Goal: Task Accomplishment & Management: Use online tool/utility

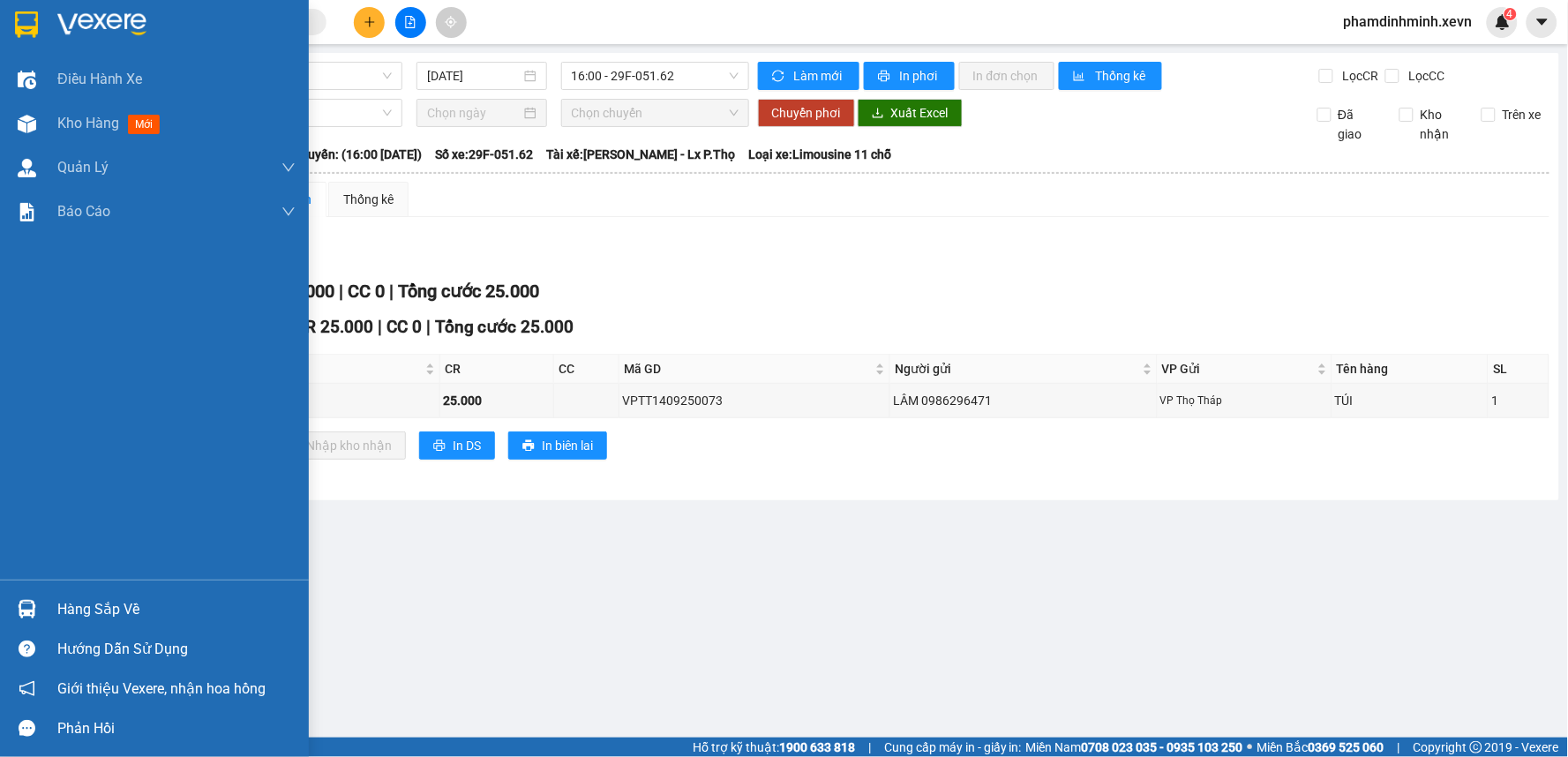
click at [46, 607] on div "Hàng sắp về" at bounding box center [154, 609] width 309 height 40
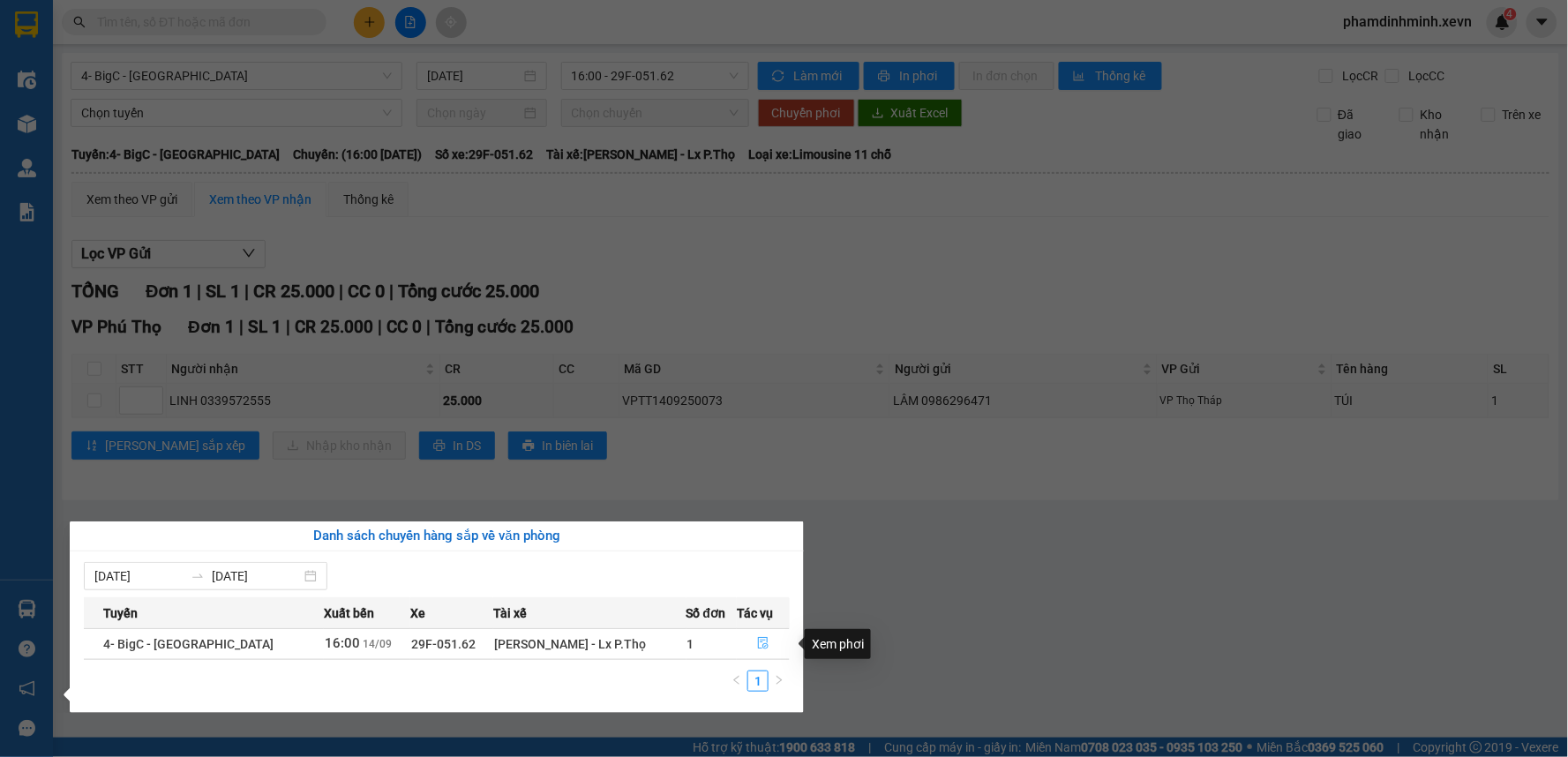
click at [758, 643] on icon "file-done" at bounding box center [763, 643] width 10 height 12
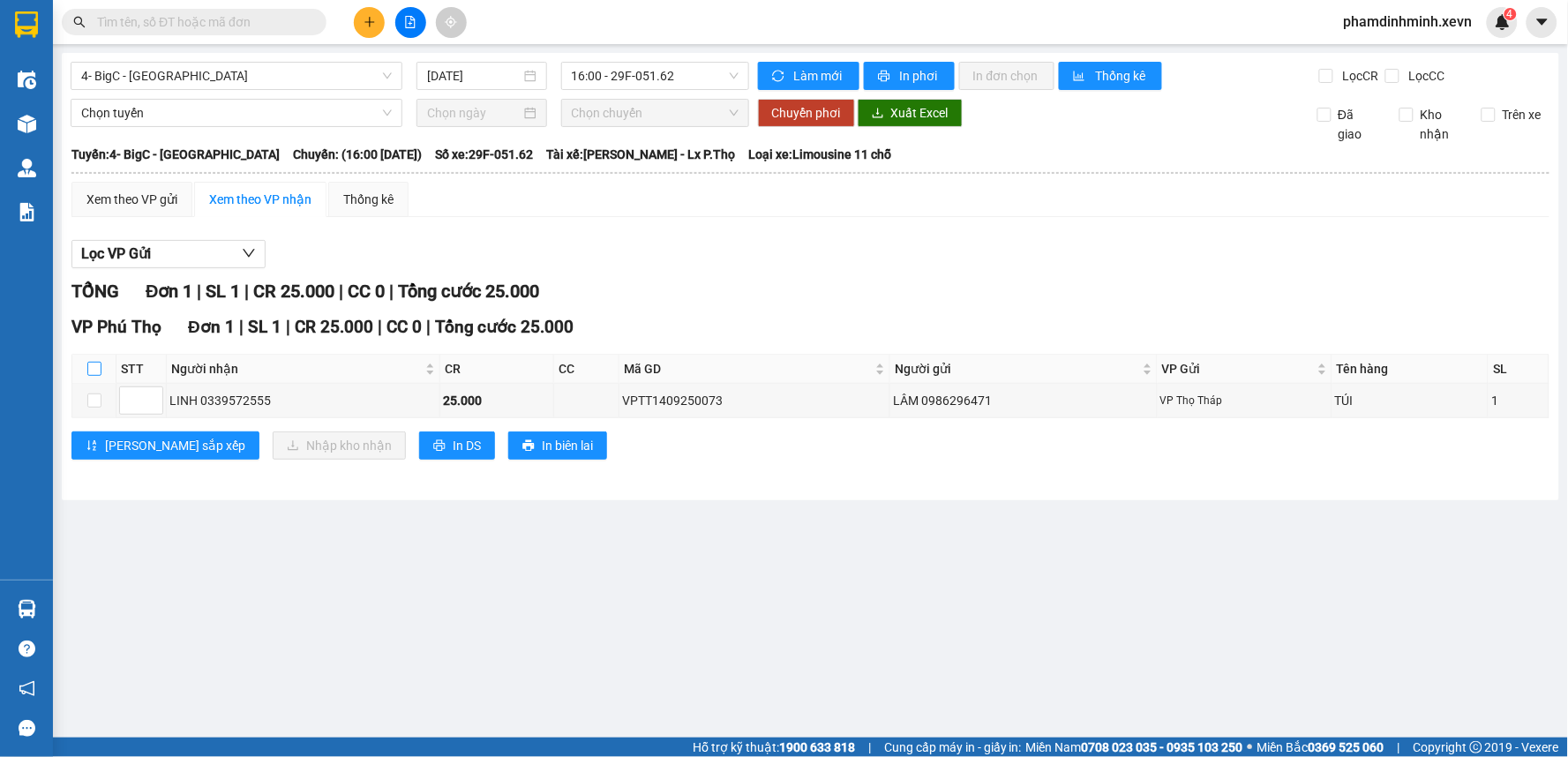
click at [90, 365] on input "checkbox" at bounding box center [94, 368] width 14 height 14
checkbox input "true"
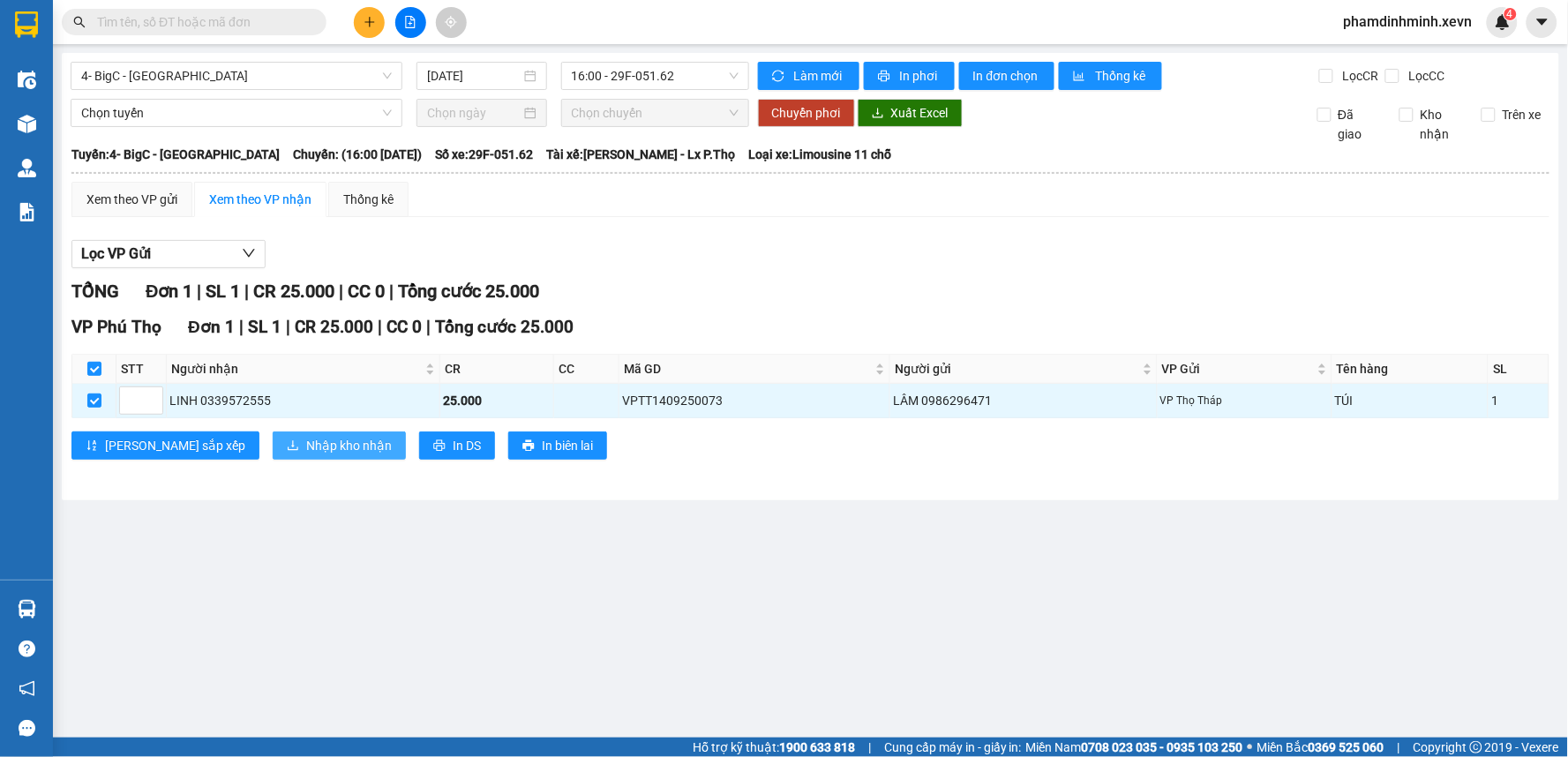
drag, startPoint x: 233, startPoint y: 426, endPoint x: 247, endPoint y: 439, distance: 19.1
click at [234, 429] on div "VP Phú Thọ Đơn 1 | SL 1 | CR 25.000 | CC 0 | Tổng cước 25.000 STT Người nhận CR…" at bounding box center [810, 393] width 1478 height 159
drag, startPoint x: 247, startPoint y: 439, endPoint x: 271, endPoint y: 442, distance: 24.2
click at [306, 441] on span "Nhập kho nhận" at bounding box center [349, 445] width 86 height 20
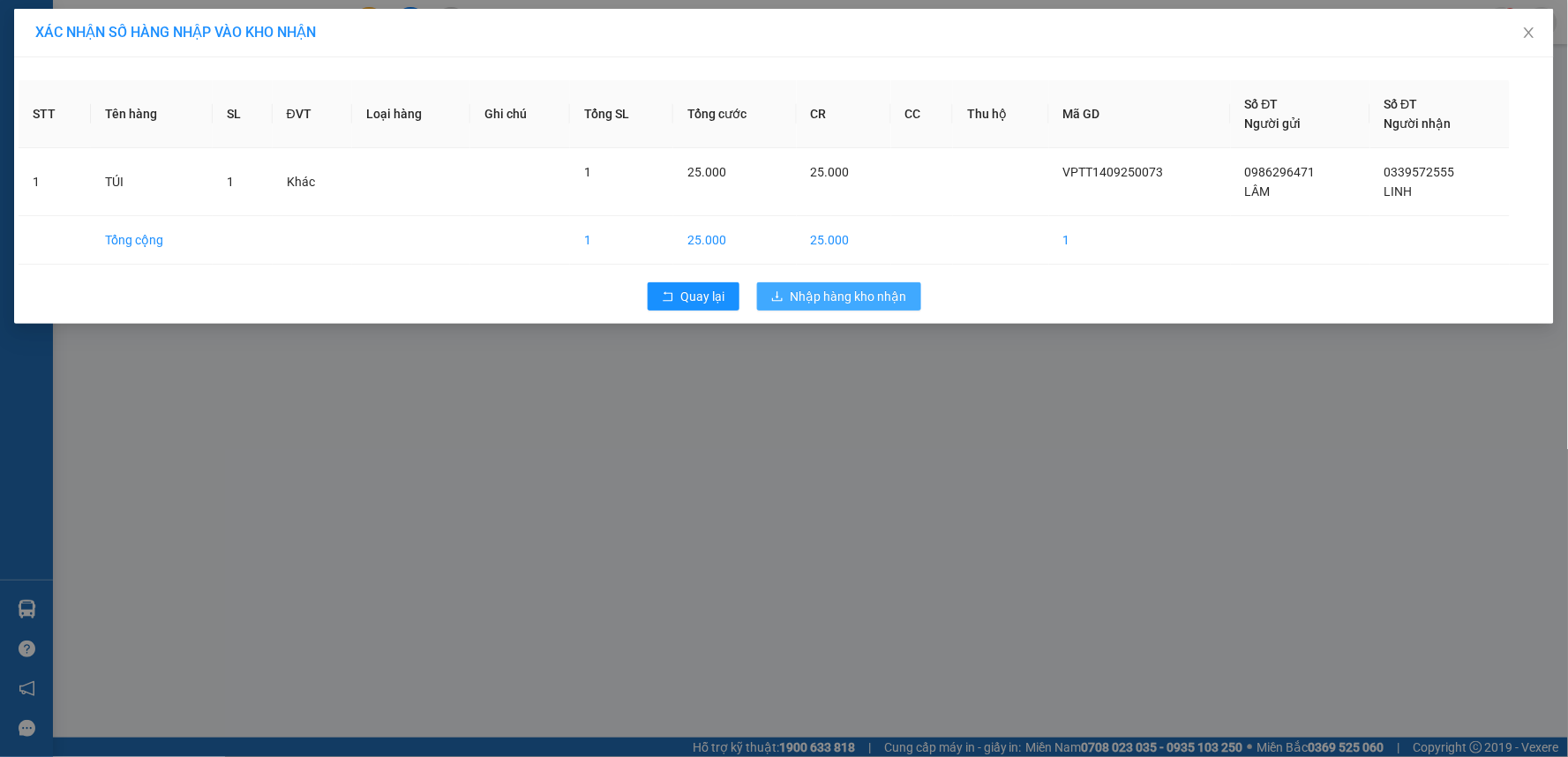
click at [878, 289] on span "Nhập hàng kho nhận" at bounding box center [848, 296] width 116 height 20
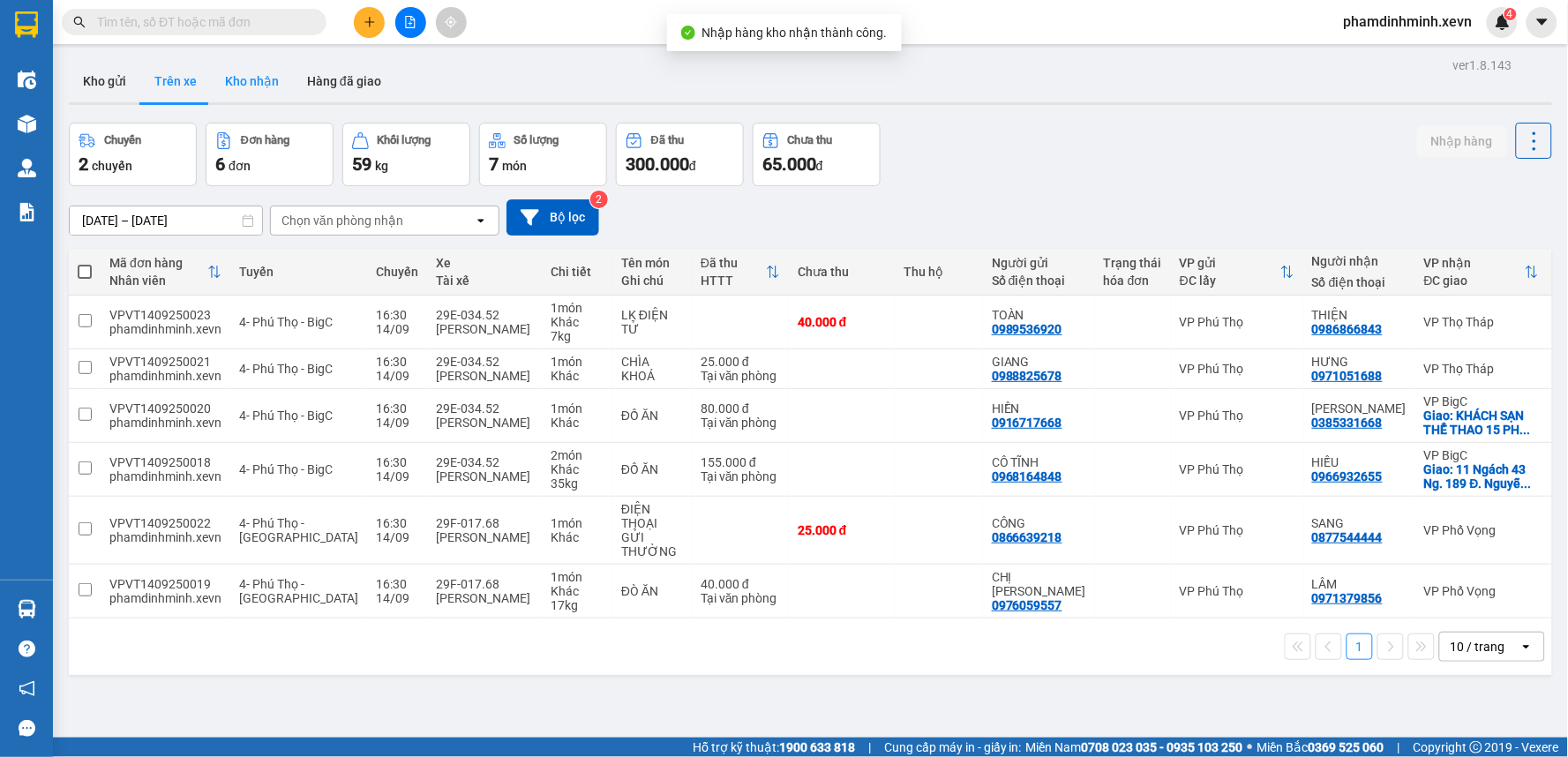
click at [247, 93] on button "Kho nhận" at bounding box center [252, 82] width 82 height 43
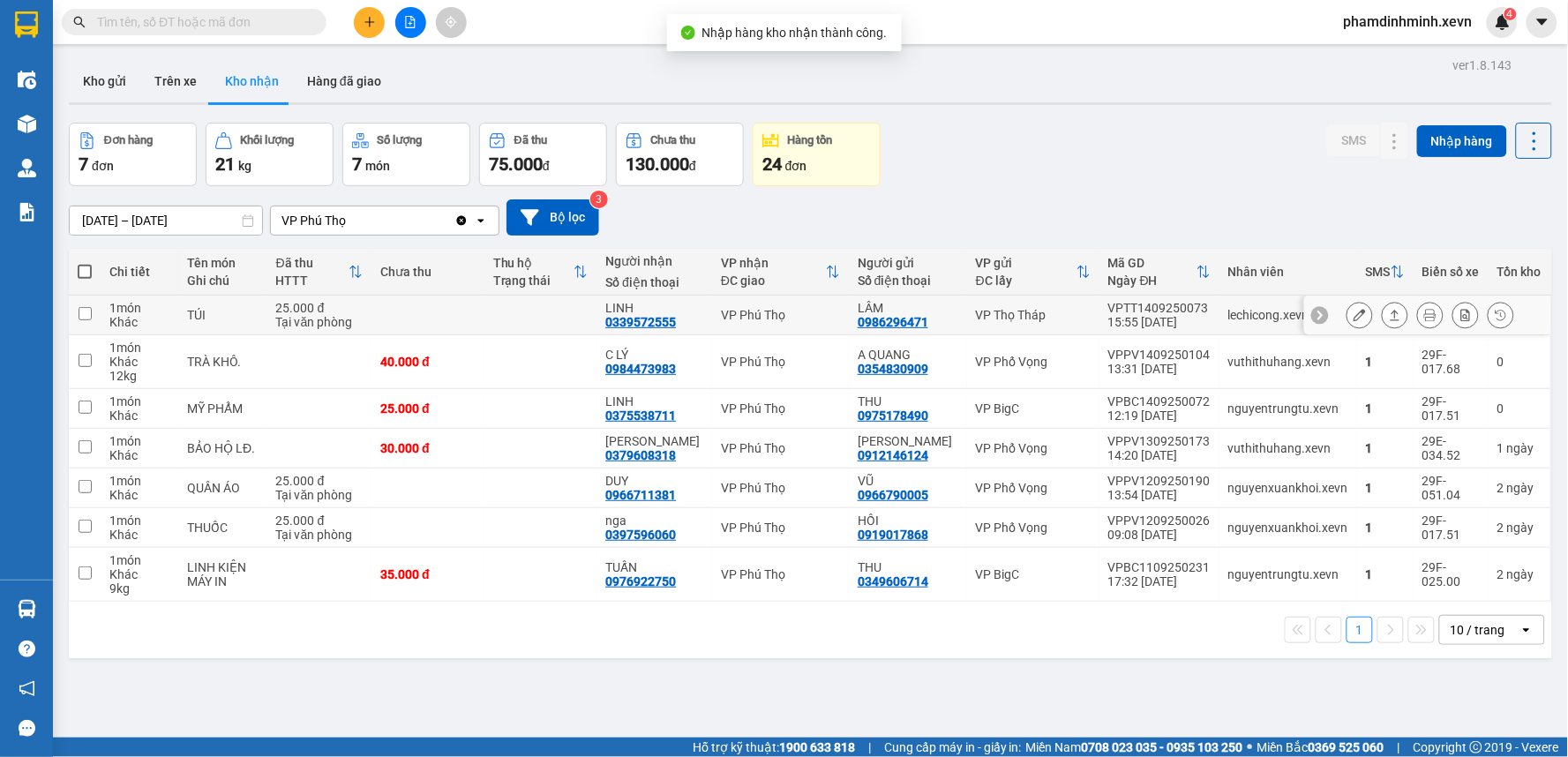
click at [524, 321] on td at bounding box center [540, 315] width 113 height 40
checkbox input "true"
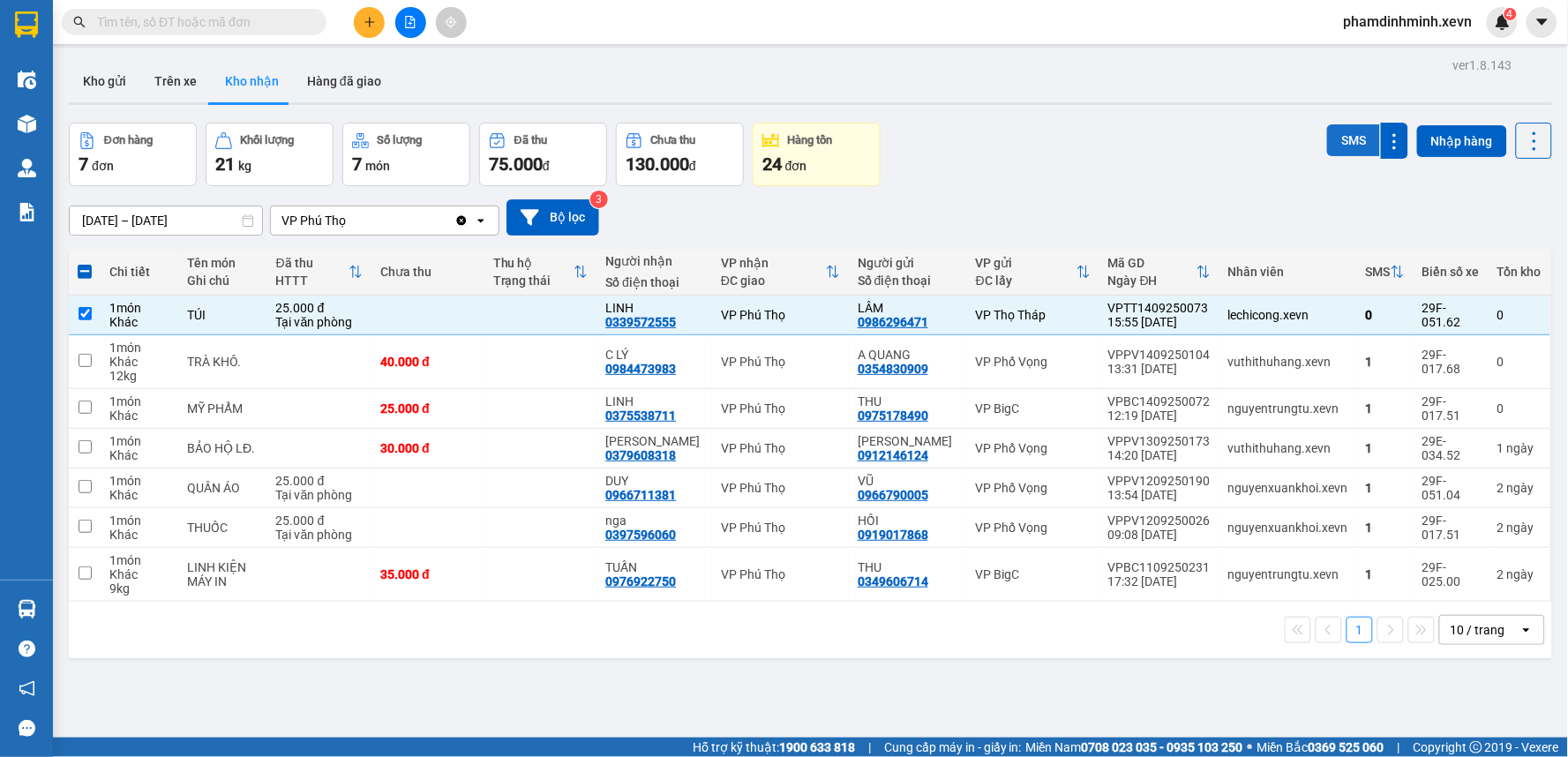
click at [1341, 139] on button "SMS" at bounding box center [1353, 140] width 53 height 32
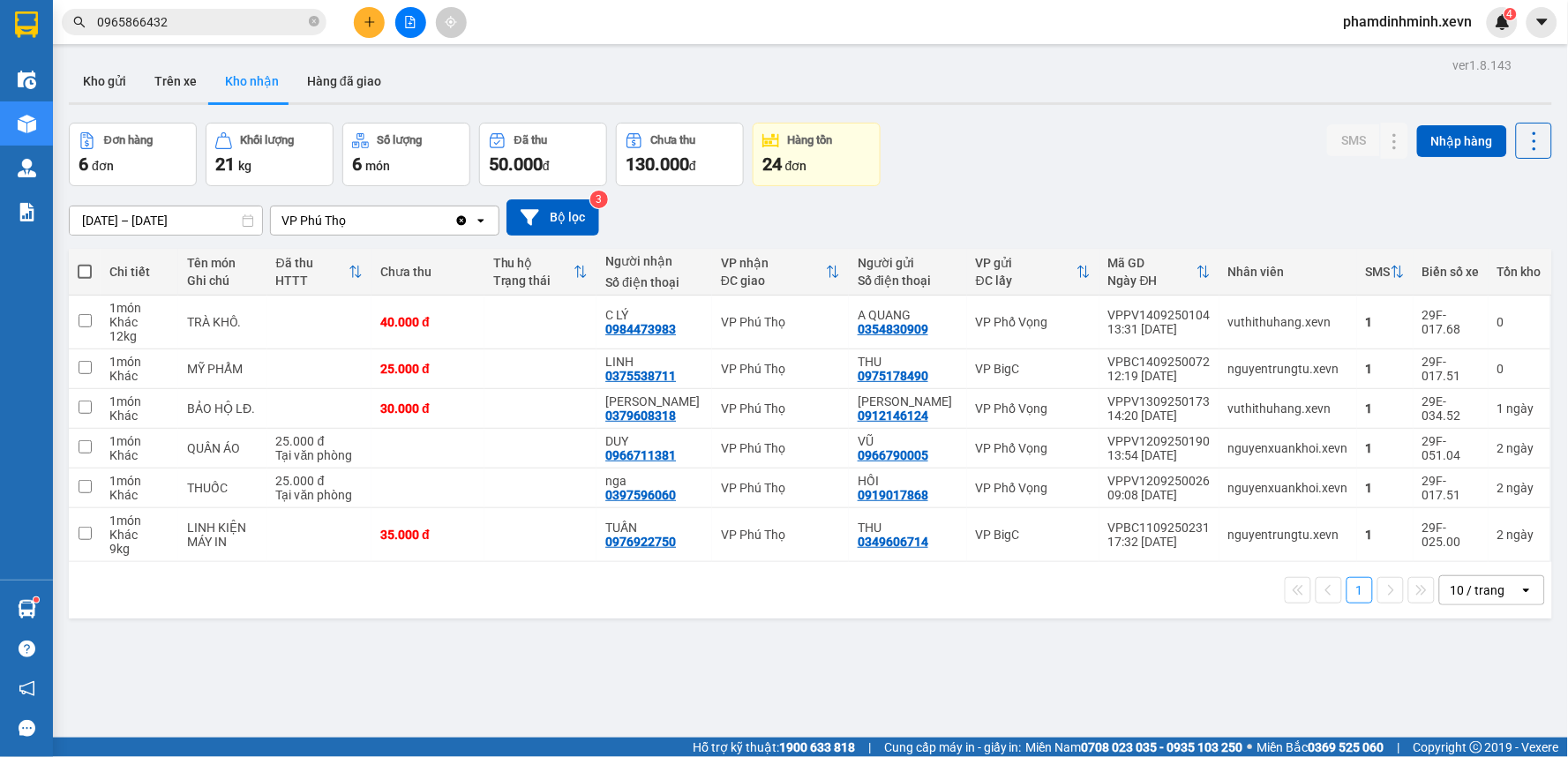
click at [240, 79] on button "Kho nhận" at bounding box center [252, 82] width 82 height 43
click at [201, 26] on input "0965866432" at bounding box center [201, 21] width 208 height 20
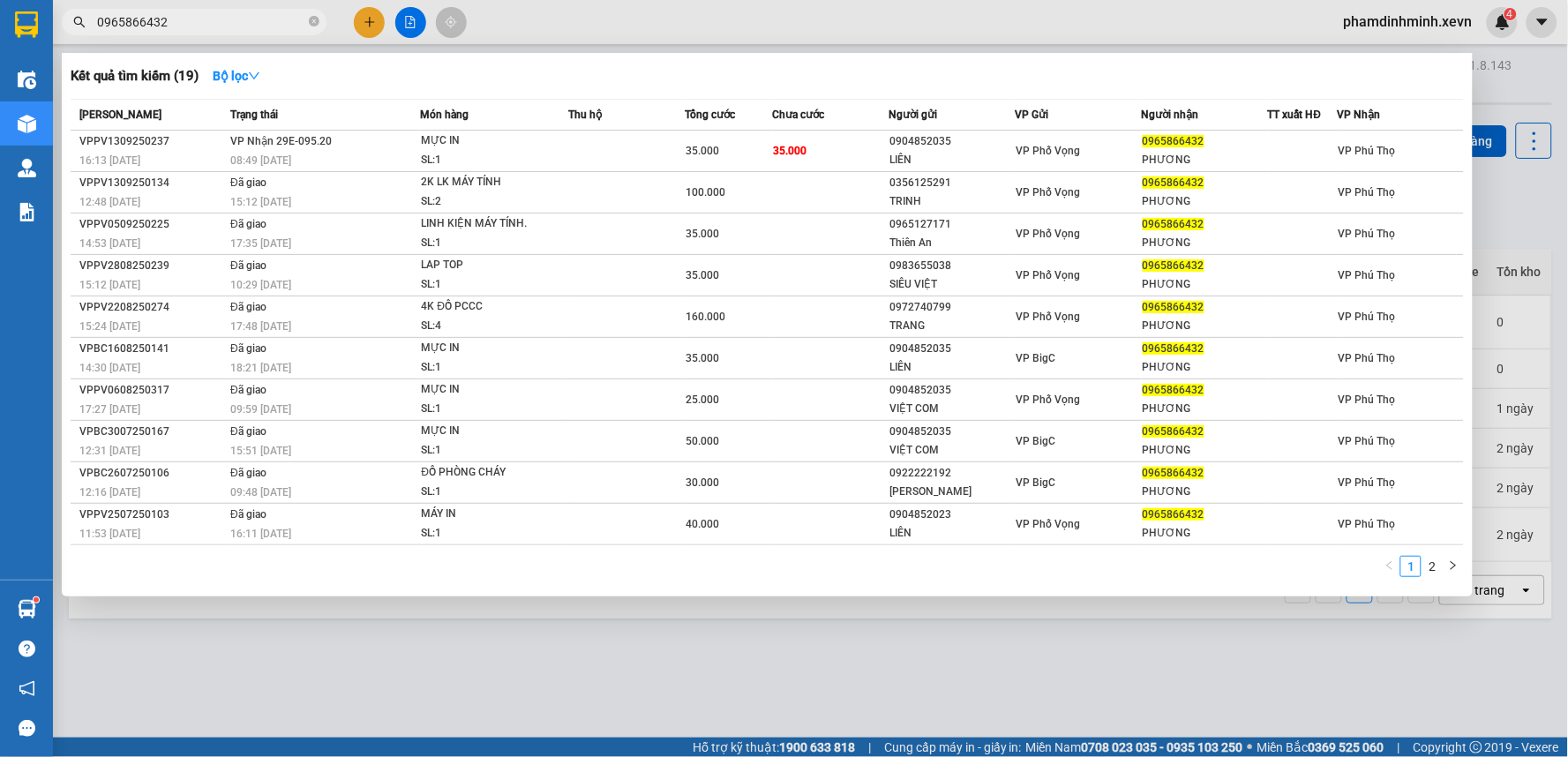
click at [201, 26] on input "0965866432" at bounding box center [201, 21] width 208 height 20
click at [312, 21] on icon "close-circle" at bounding box center [313, 20] width 10 height 10
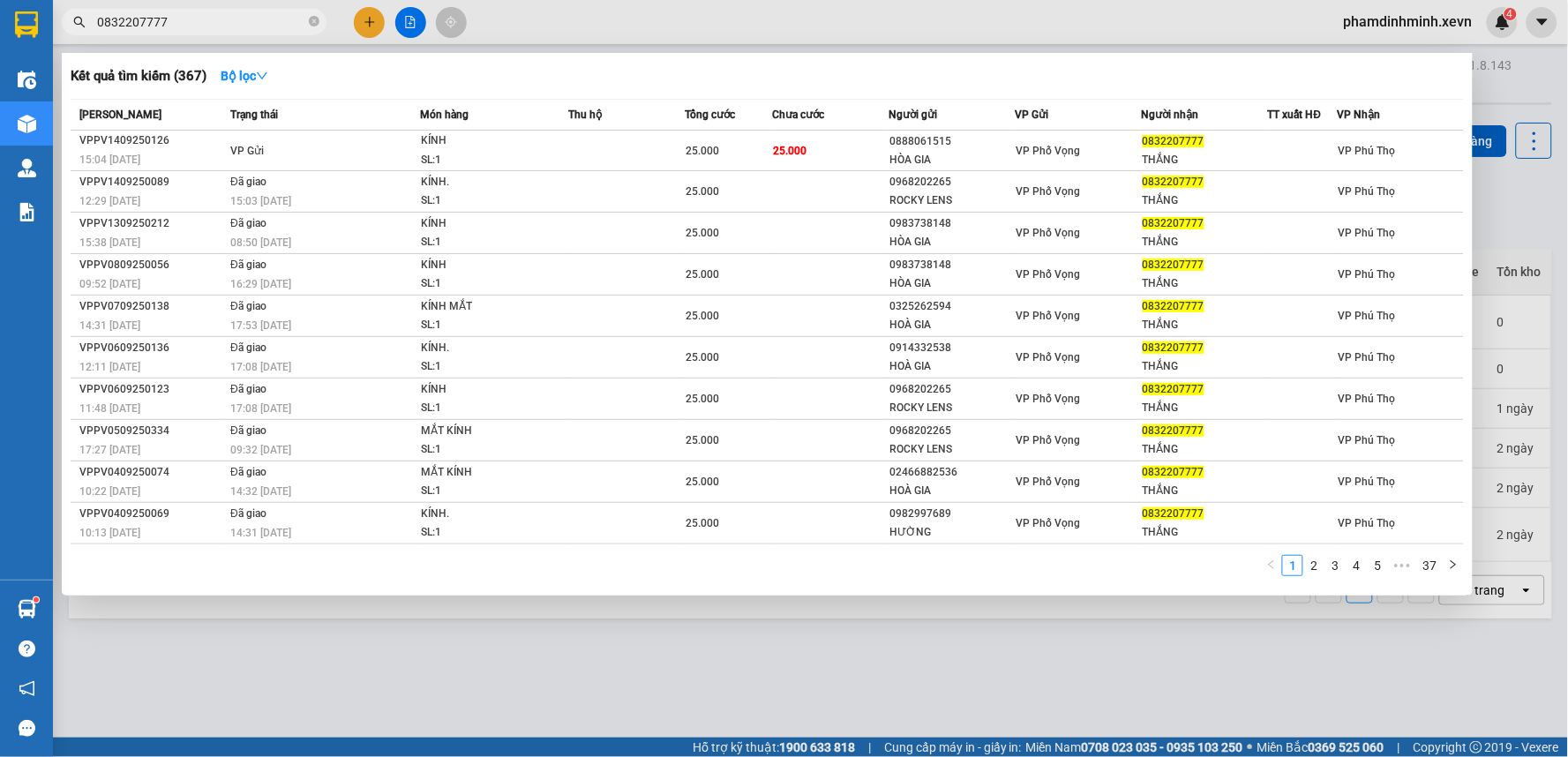
type input "0832207777"
click at [684, 656] on div at bounding box center [784, 378] width 1568 height 757
click at [266, 25] on input "0832207777" at bounding box center [201, 21] width 208 height 20
click at [1481, 82] on div at bounding box center [784, 378] width 1568 height 757
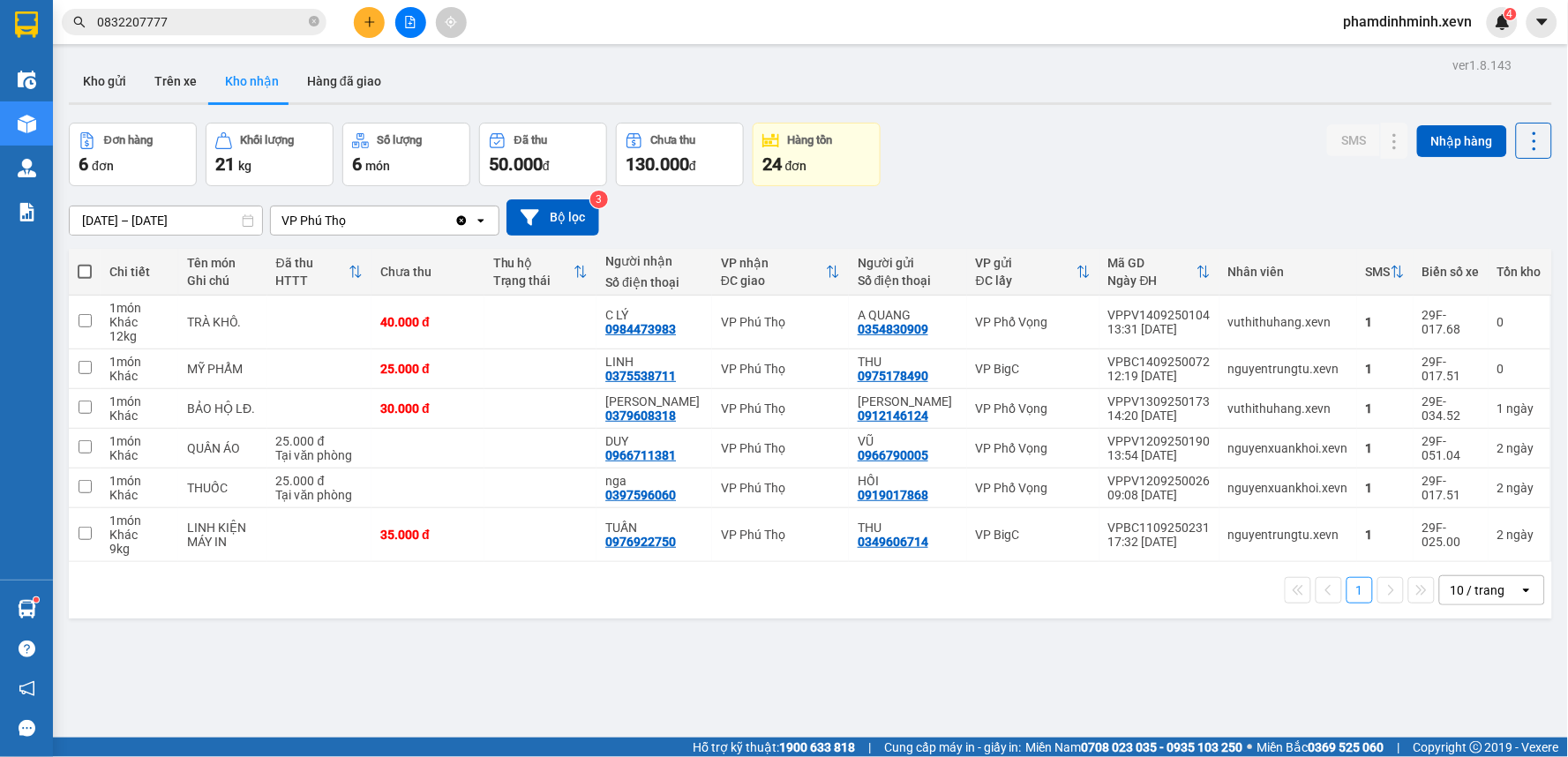
click at [251, 77] on button "Kho nhận" at bounding box center [252, 82] width 82 height 43
click at [252, 90] on button "Kho nhận" at bounding box center [252, 82] width 82 height 43
click at [253, 90] on button "Kho nhận" at bounding box center [252, 82] width 82 height 43
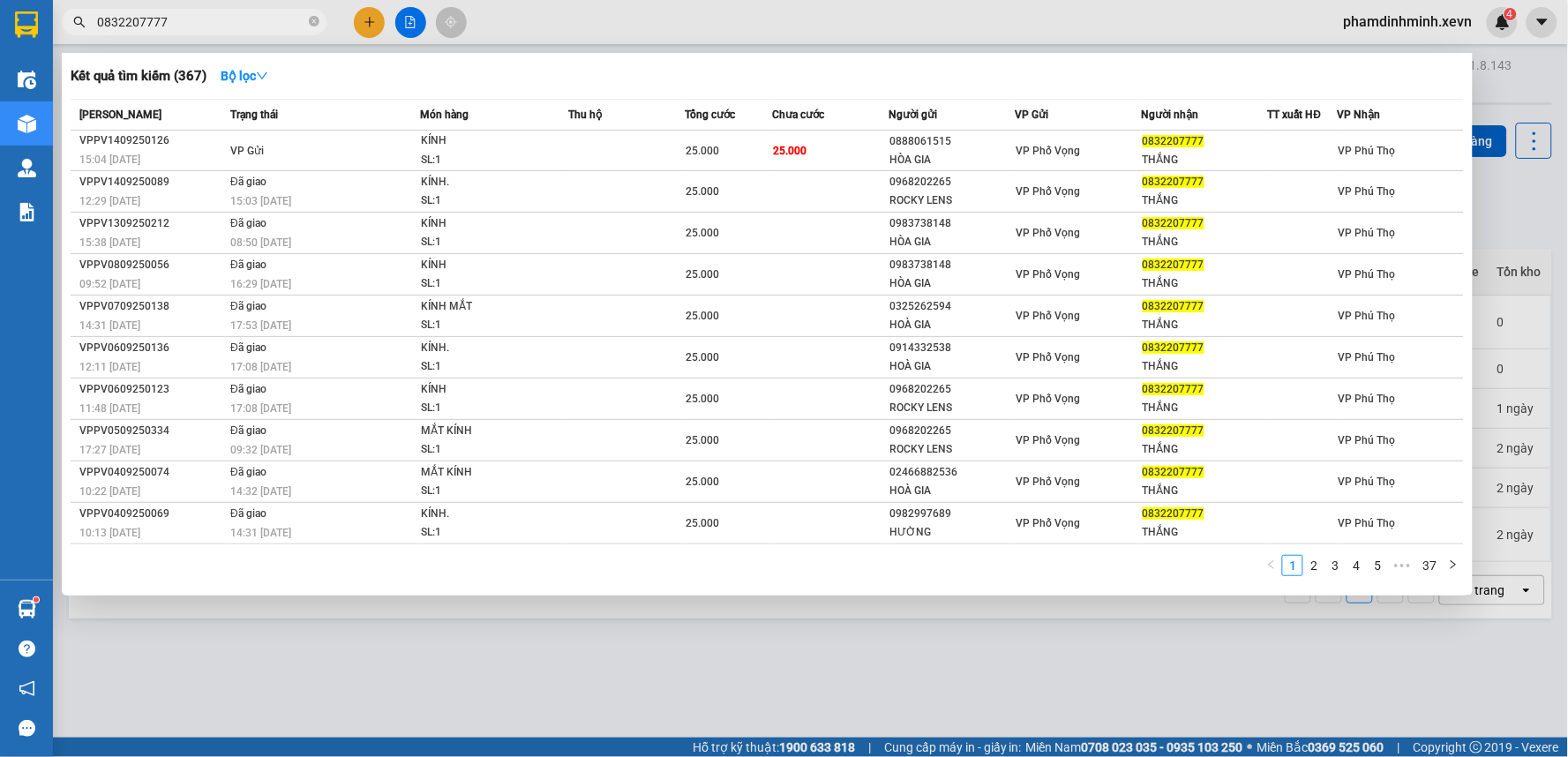
click at [240, 22] on input "0832207777" at bounding box center [201, 21] width 208 height 20
click at [719, 679] on div at bounding box center [784, 378] width 1568 height 757
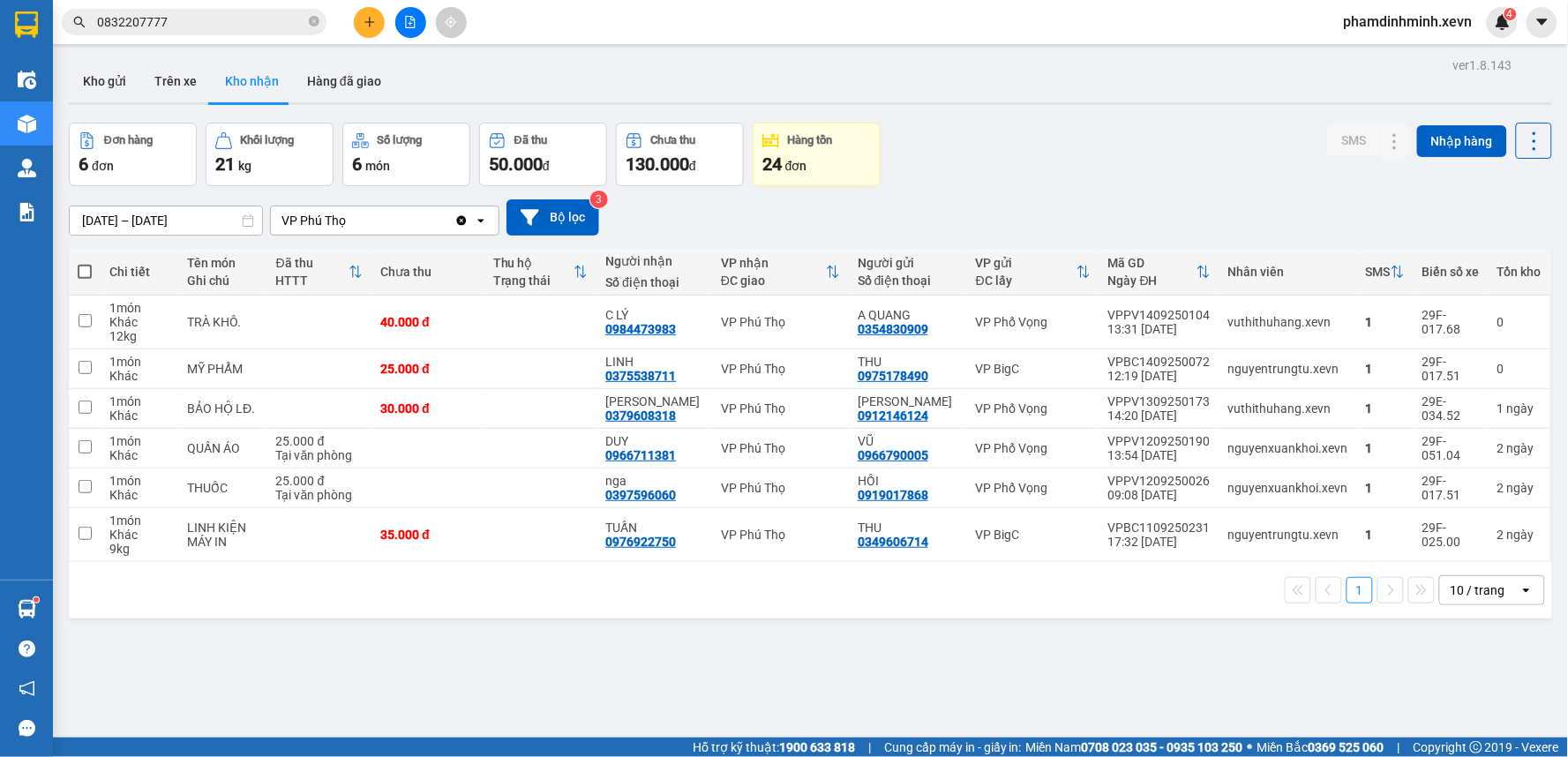
click at [257, 92] on button "Kho nhận" at bounding box center [252, 82] width 82 height 43
click at [342, 89] on button "Hàng đã giao" at bounding box center [344, 82] width 102 height 43
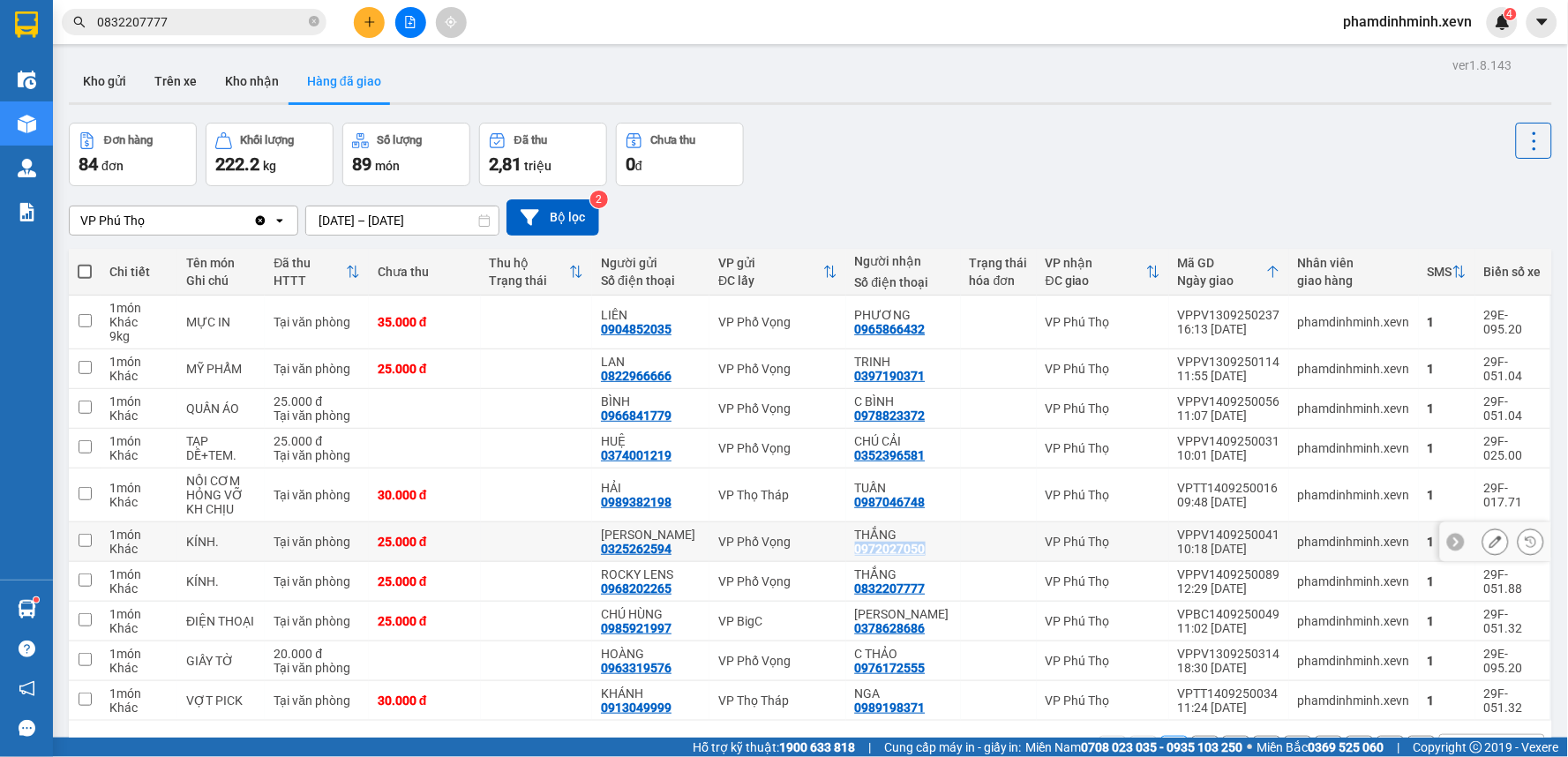
drag, startPoint x: 862, startPoint y: 551, endPoint x: 937, endPoint y: 552, distance: 75.0
click at [937, 552] on div "THẮNG 0972027050" at bounding box center [903, 541] width 97 height 28
checkbox input "true"
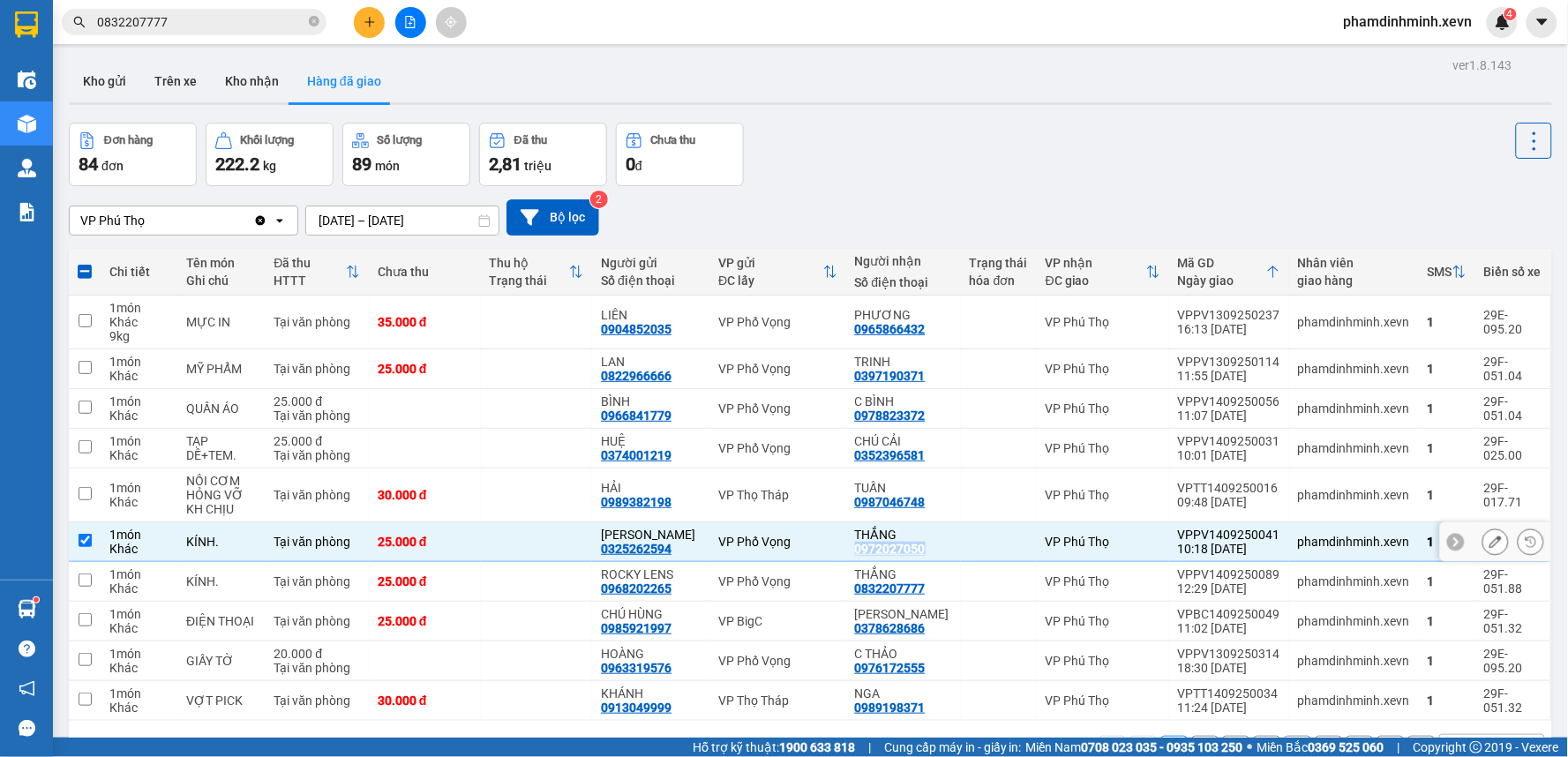
copy div "0972027050"
click at [310, 22] on icon "close-circle" at bounding box center [313, 20] width 10 height 10
click at [272, 26] on input "text" at bounding box center [201, 21] width 208 height 20
paste input "0972027050"
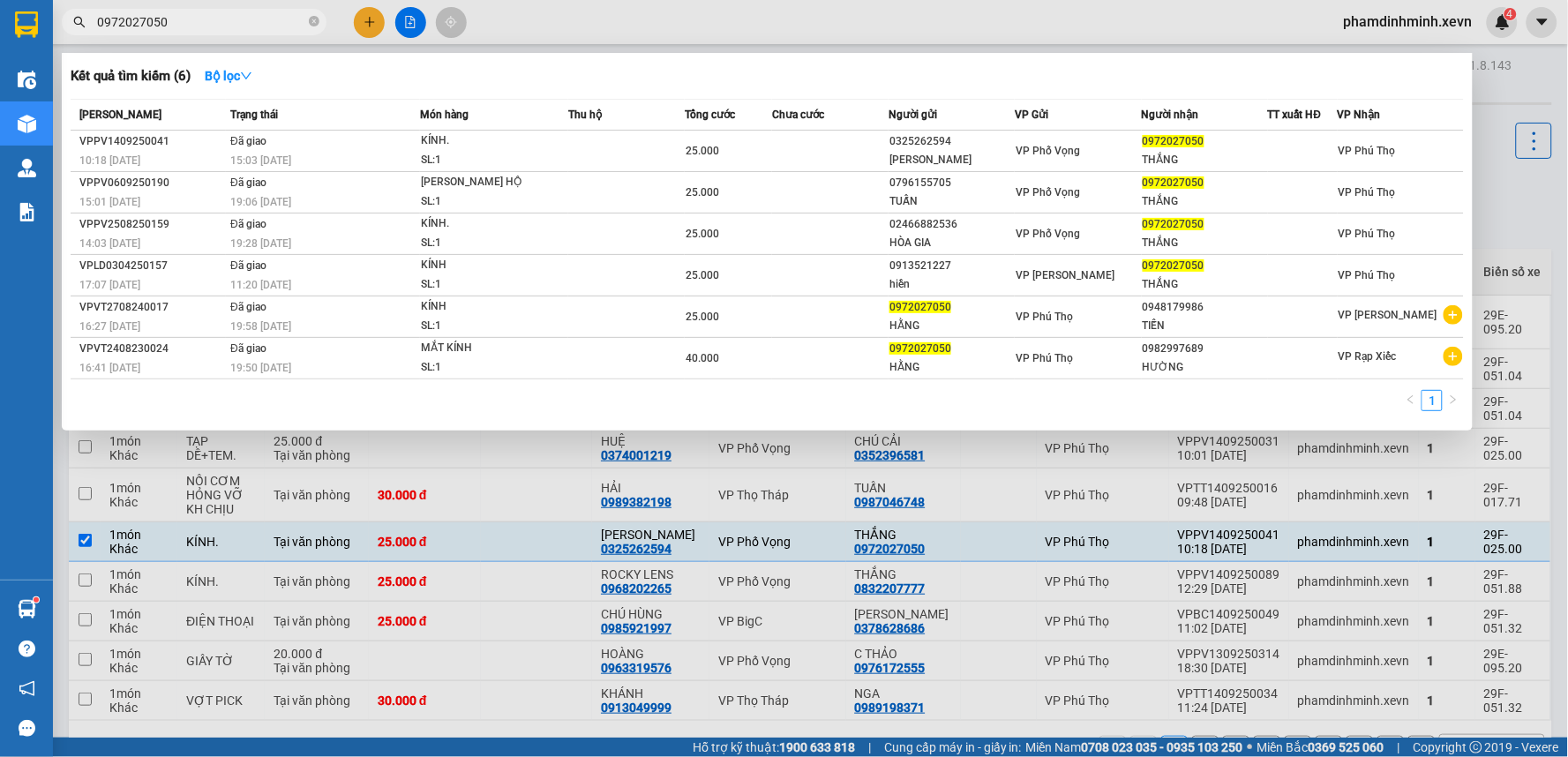
type input "0972027050"
click at [575, 25] on div at bounding box center [784, 378] width 1568 height 757
click at [265, 15] on input "0972027050" at bounding box center [201, 21] width 208 height 20
